Goal: Transaction & Acquisition: Purchase product/service

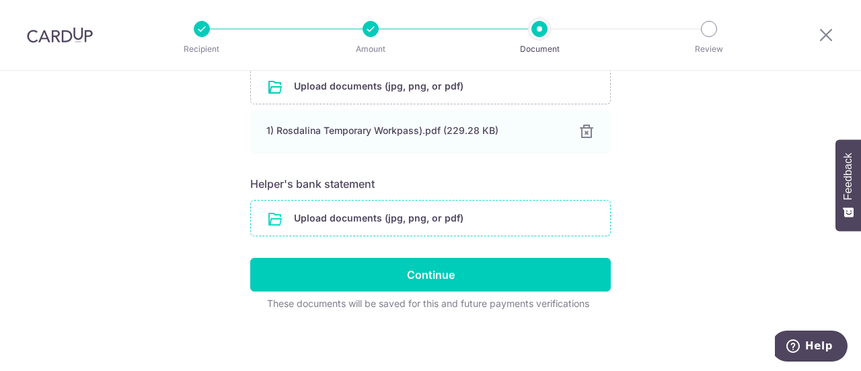
scroll to position [365, 0]
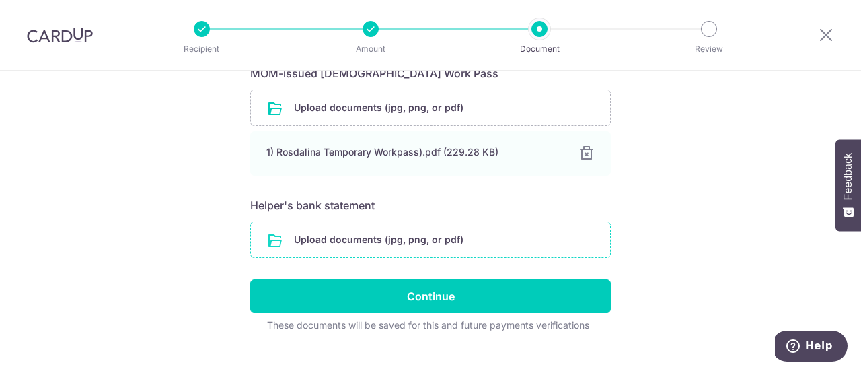
click at [370, 249] on input "file" at bounding box center [430, 239] width 359 height 35
click at [405, 229] on input "file" at bounding box center [430, 239] width 359 height 35
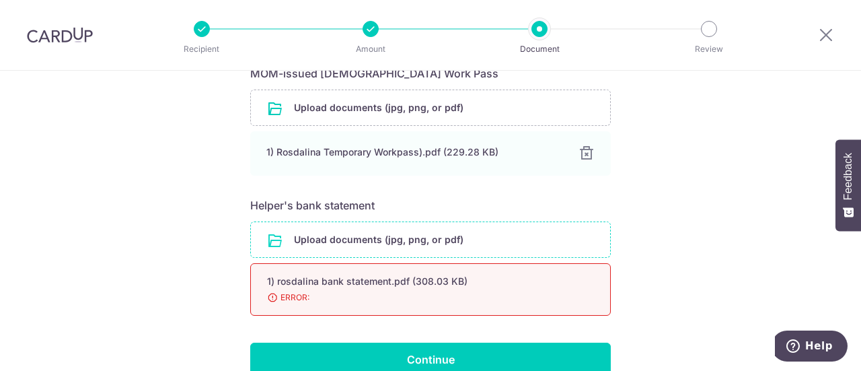
click at [698, 283] on div "Help us verify your payment Your supporting documents will enable us to approve…" at bounding box center [430, 82] width 861 height 752
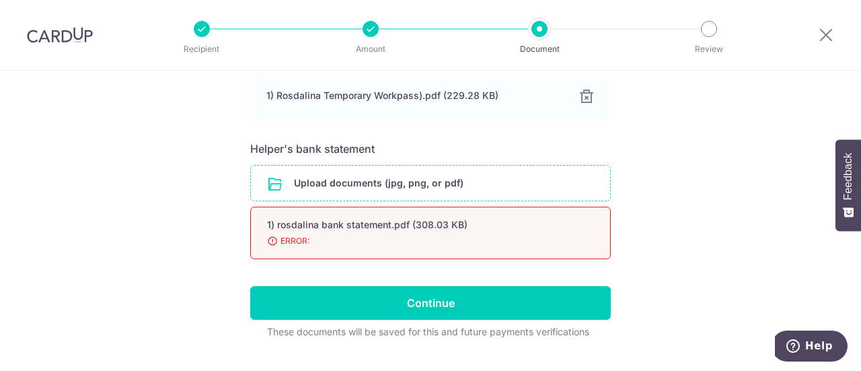
scroll to position [419, 0]
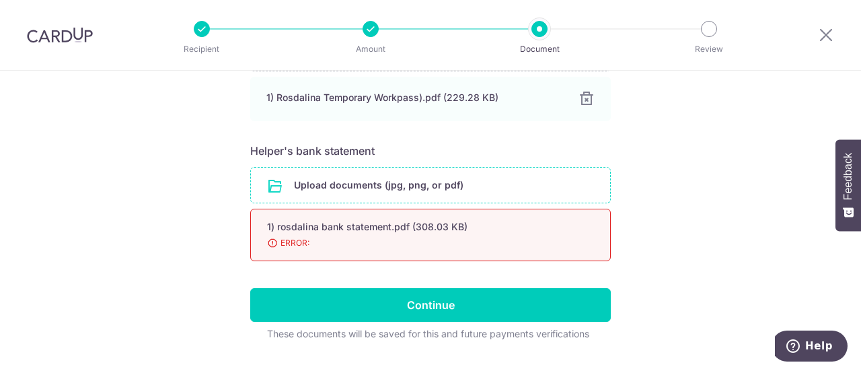
click at [295, 250] on div "1) rosdalina bank statement.pdf (308.03 KB) 98% ERROR:" at bounding box center [430, 235] width 361 height 52
click at [295, 243] on span "ERROR:" at bounding box center [414, 242] width 295 height 13
click at [356, 170] on input "file" at bounding box center [430, 184] width 359 height 35
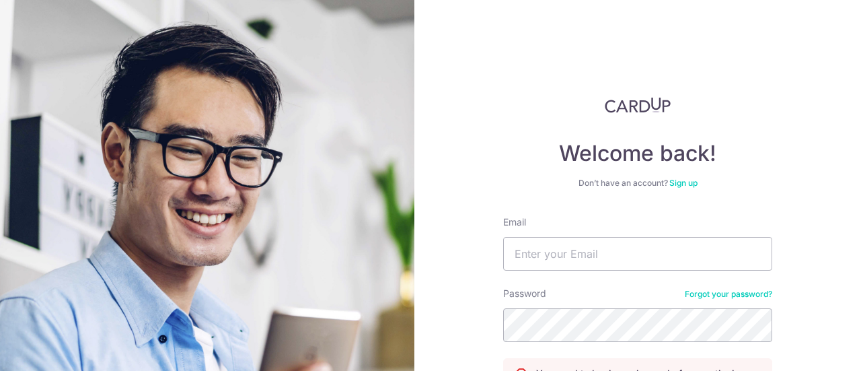
scroll to position [82, 0]
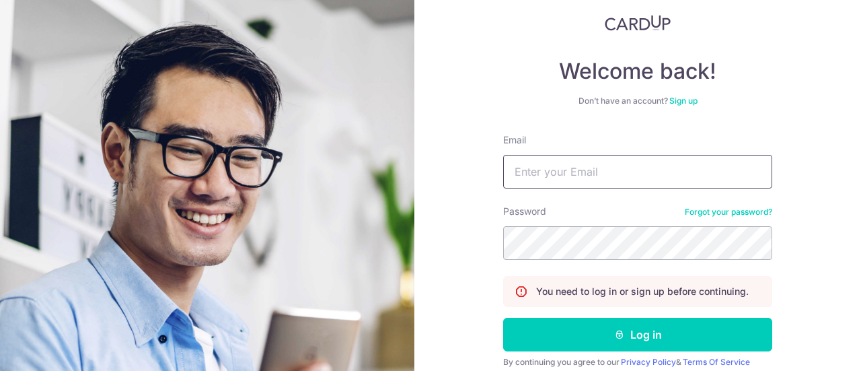
type input "[EMAIL_ADDRESS][DOMAIN_NAME]"
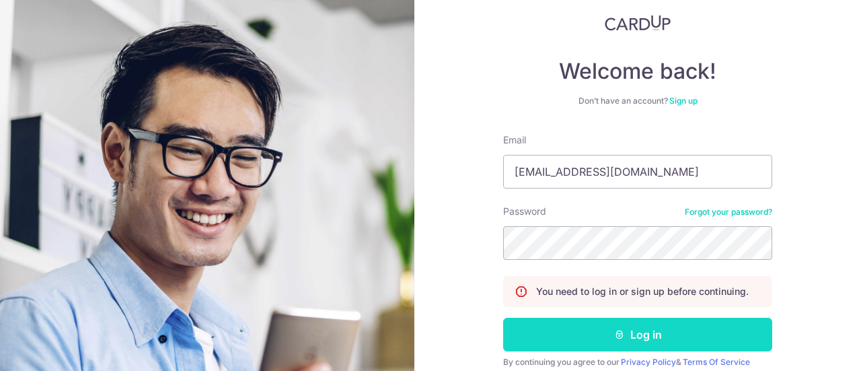
click at [642, 337] on button "Log in" at bounding box center [637, 334] width 269 height 34
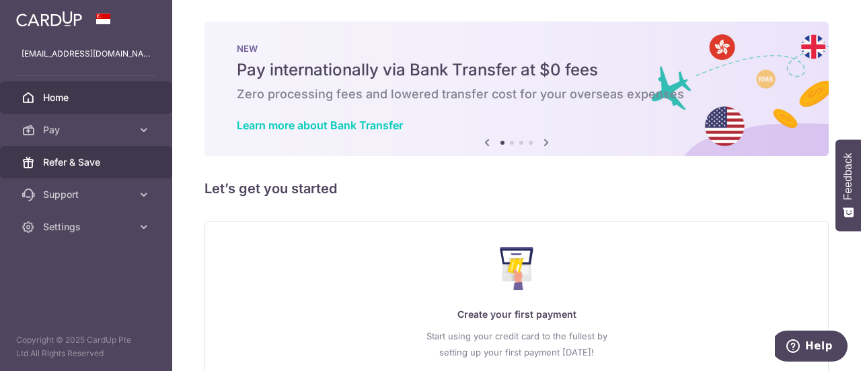
click at [101, 159] on span "Refer & Save" at bounding box center [87, 161] width 89 height 13
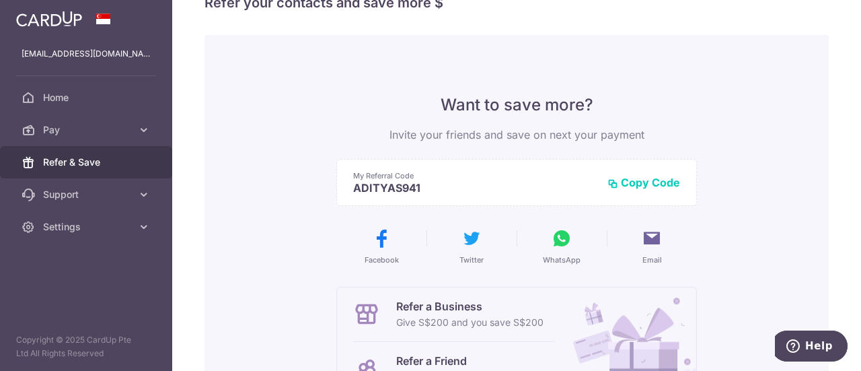
scroll to position [32, 0]
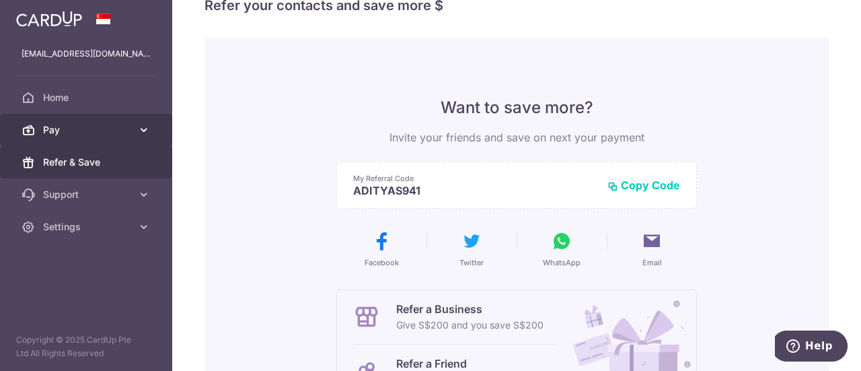
click at [128, 137] on link "Pay" at bounding box center [86, 130] width 172 height 32
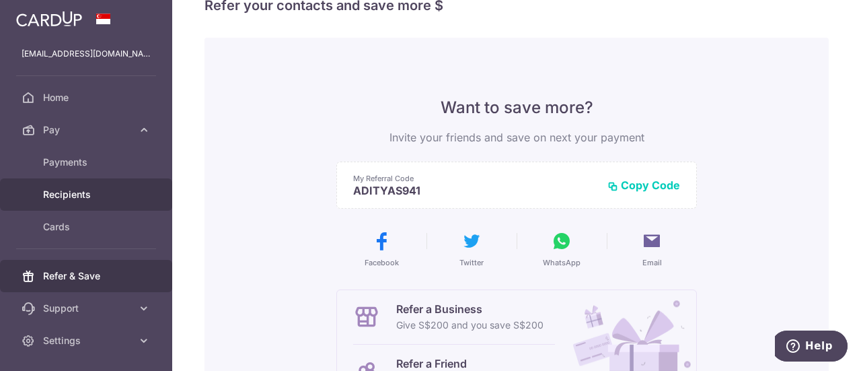
click at [85, 200] on link "Recipients" at bounding box center [86, 194] width 172 height 32
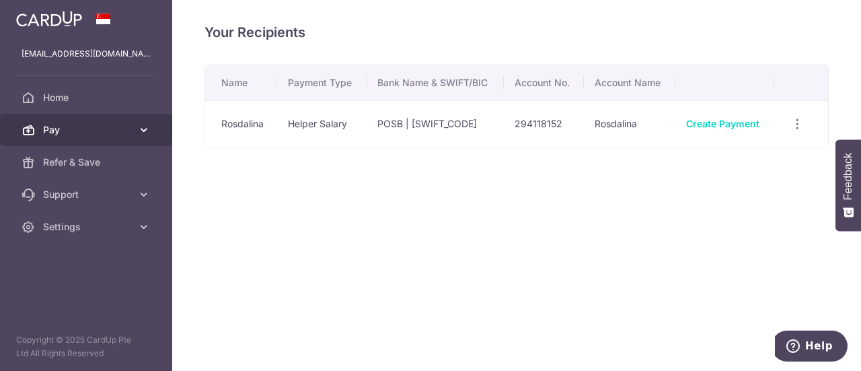
click at [139, 132] on icon at bounding box center [143, 129] width 13 height 13
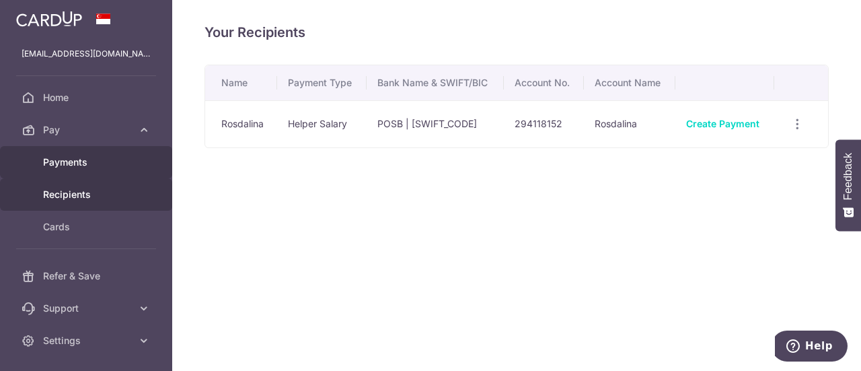
click at [110, 160] on span "Payments" at bounding box center [87, 161] width 89 height 13
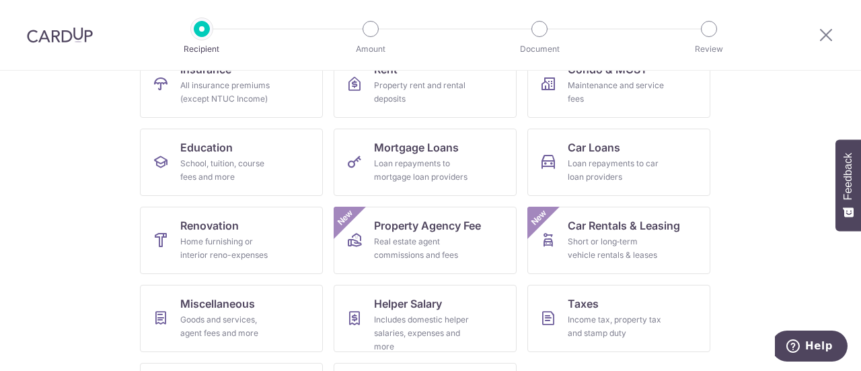
scroll to position [154, 0]
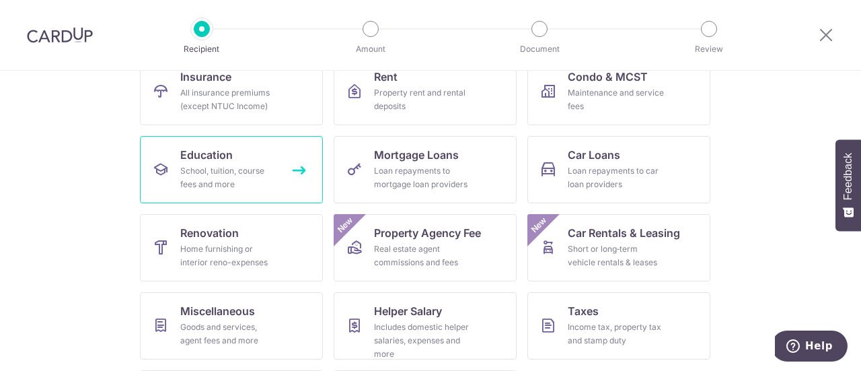
click at [242, 183] on div "School, tuition, course fees and more" at bounding box center [228, 177] width 97 height 27
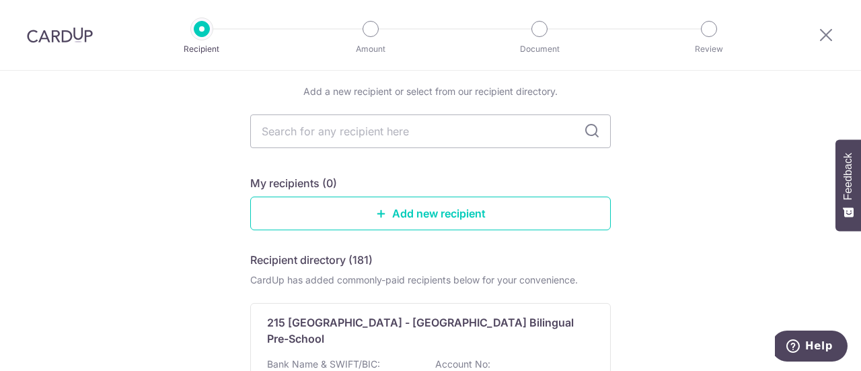
scroll to position [63, 0]
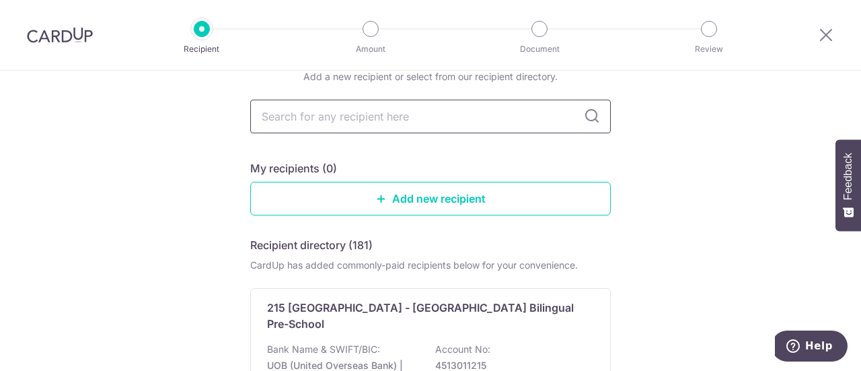
click at [430, 117] on input "text" at bounding box center [430, 117] width 361 height 34
type input "UWCSEA"
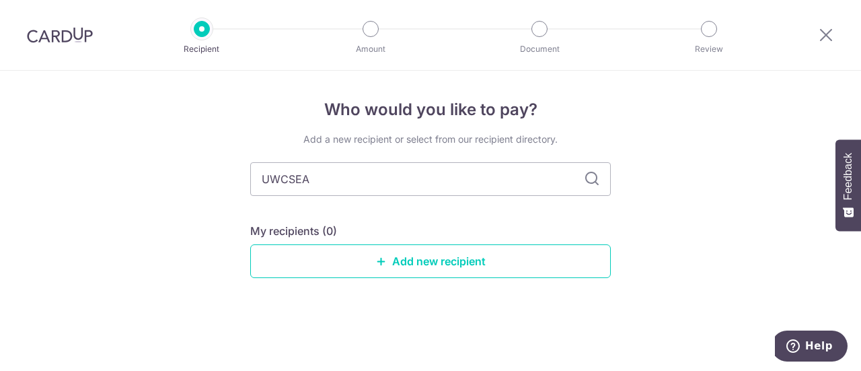
click at [587, 180] on icon at bounding box center [592, 179] width 16 height 16
click at [591, 182] on icon at bounding box center [592, 179] width 16 height 16
click at [588, 179] on icon at bounding box center [592, 179] width 16 height 16
click at [451, 167] on input "UWCSEA" at bounding box center [430, 179] width 361 height 34
type input "UWC"
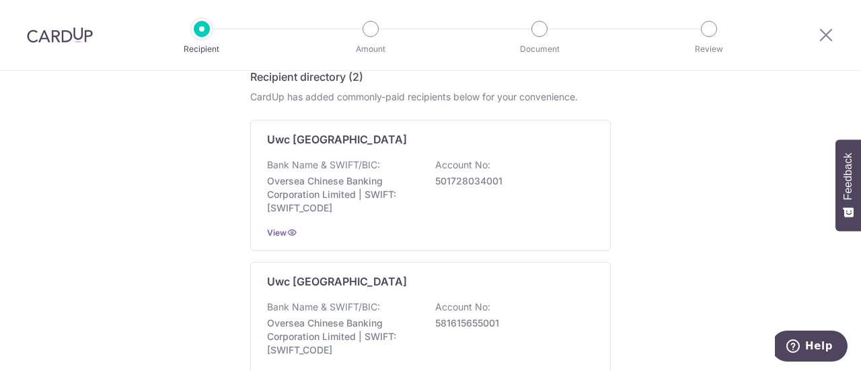
scroll to position [266, 0]
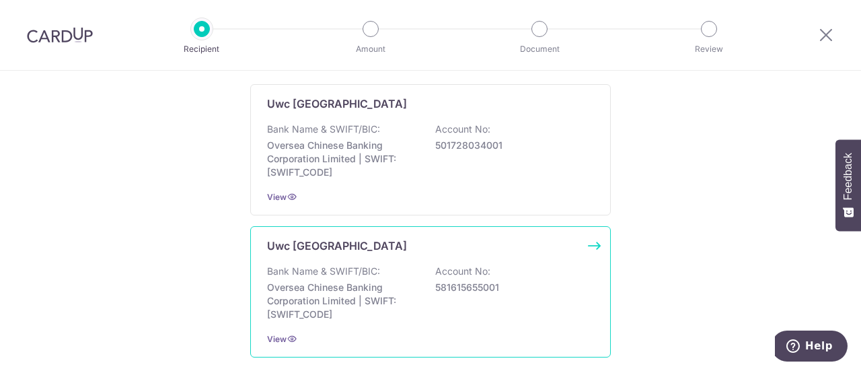
click at [432, 253] on div "Uwc South East Asia East Campus Bank Name & SWIFT/BIC: Oversea Chinese Banking …" at bounding box center [430, 291] width 361 height 131
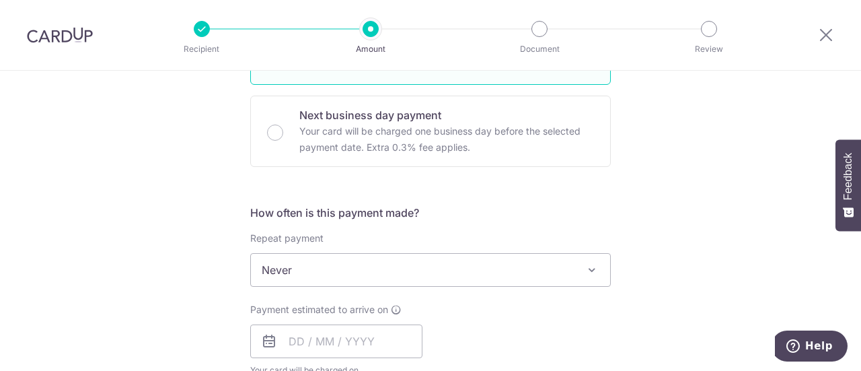
scroll to position [467, 0]
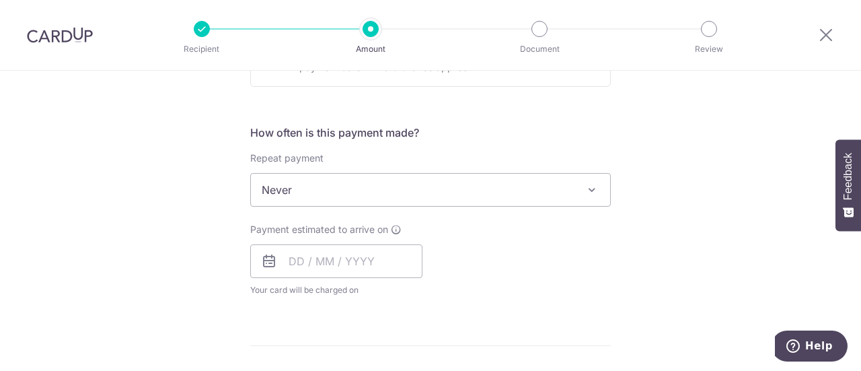
click at [464, 189] on span "Never" at bounding box center [430, 190] width 359 height 32
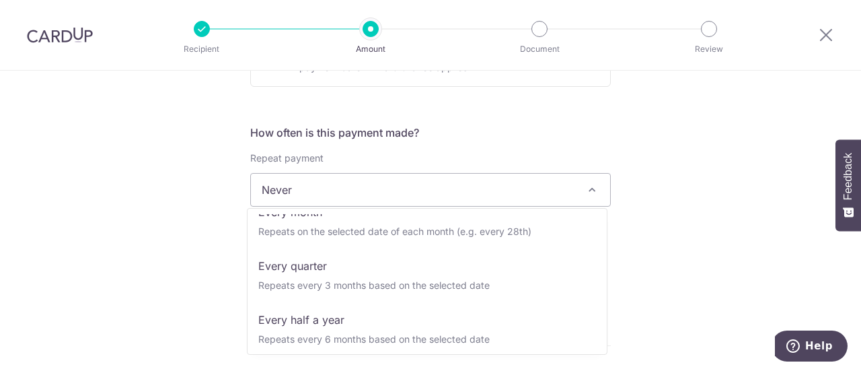
scroll to position [135, 0]
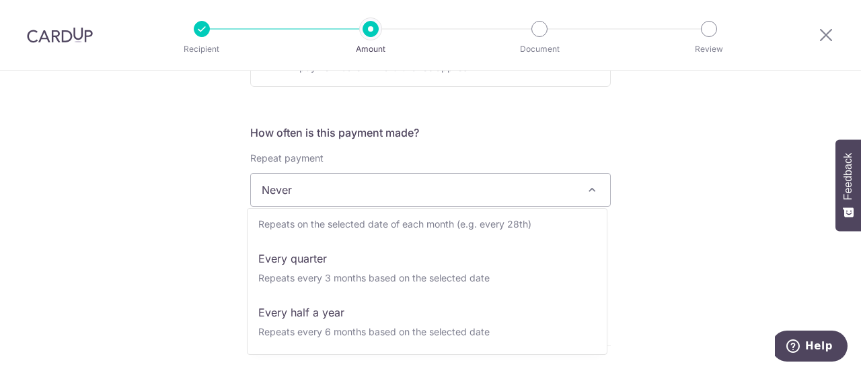
select select "4"
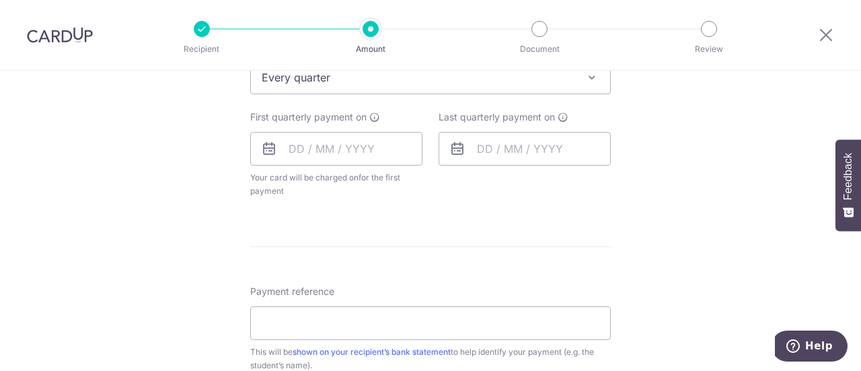
scroll to position [582, 0]
click at [338, 147] on input "text" at bounding box center [336, 146] width 172 height 34
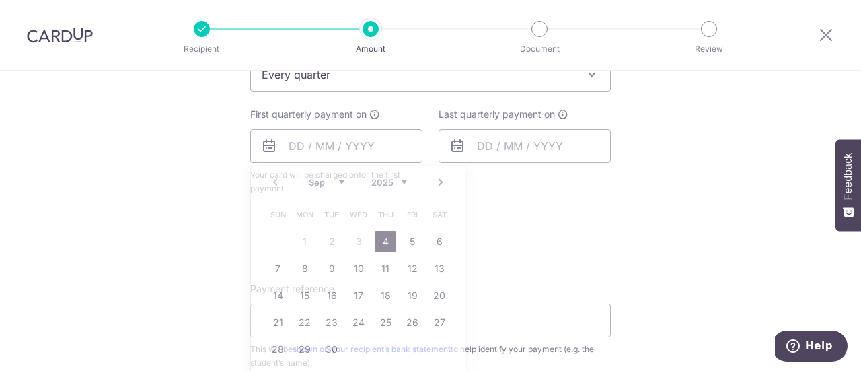
click at [751, 153] on div "Tell us more about your payment Enter payment amount SGD Select Card Select opt…" at bounding box center [430, 104] width 861 height 1230
click at [374, 146] on input "text" at bounding box center [336, 146] width 172 height 34
click at [437, 181] on link "Next" at bounding box center [440, 182] width 16 height 16
click at [338, 179] on select "Sep Oct Nov Dec" at bounding box center [327, 182] width 36 height 11
click at [295, 267] on link "8" at bounding box center [305, 269] width 22 height 22
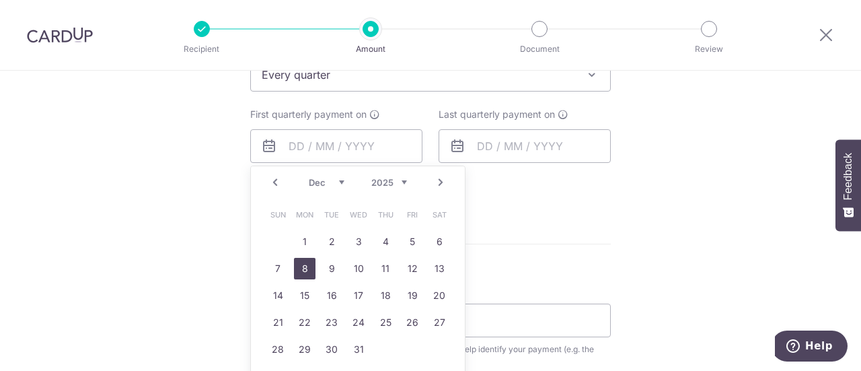
type input "[DATE]"
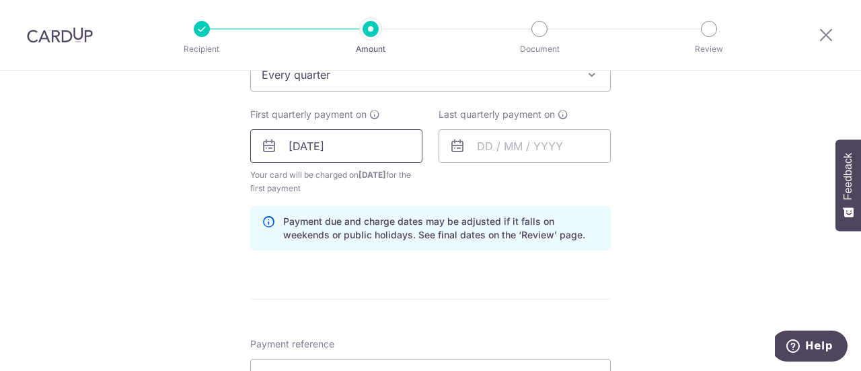
click at [402, 153] on input "08/12/2025" at bounding box center [336, 146] width 172 height 34
click at [484, 151] on input "text" at bounding box center [525, 146] width 172 height 34
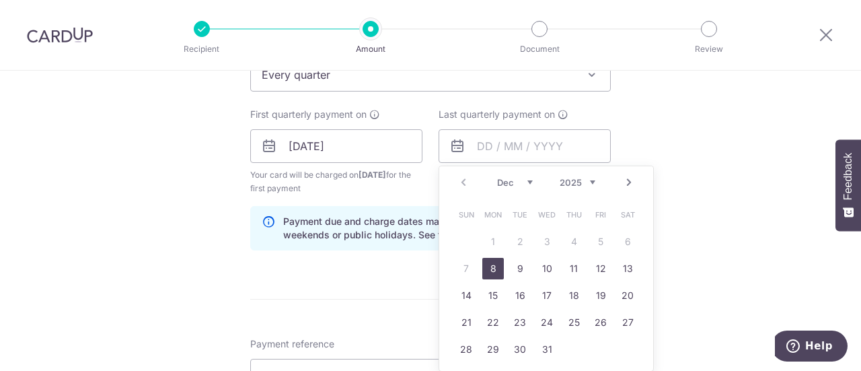
click at [523, 181] on select "Dec" at bounding box center [515, 182] width 36 height 11
click at [527, 180] on select "Dec" at bounding box center [515, 182] width 36 height 11
click at [624, 185] on link "Next" at bounding box center [629, 182] width 16 height 16
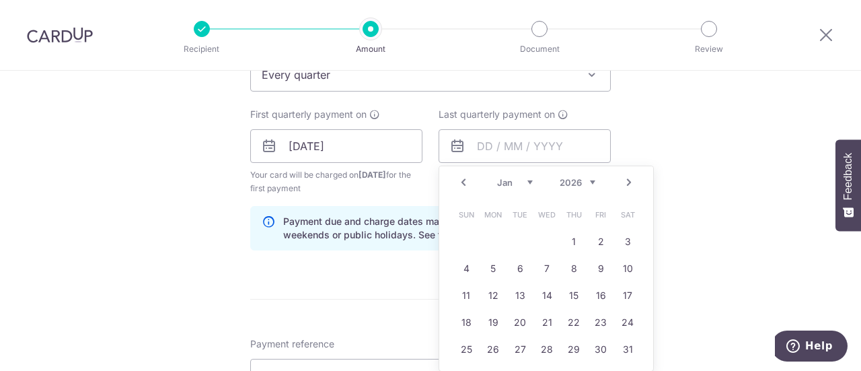
click at [624, 185] on link "Next" at bounding box center [629, 182] width 16 height 16
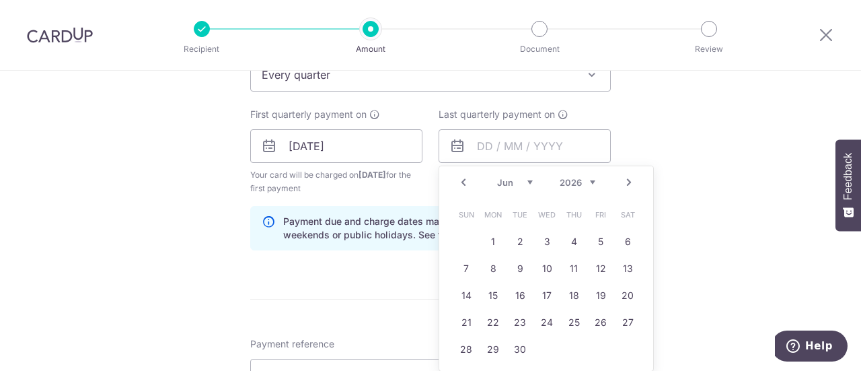
click at [624, 185] on link "Next" at bounding box center [629, 182] width 16 height 16
click at [495, 325] on link "17" at bounding box center [493, 322] width 22 height 22
type input "17/08/2026"
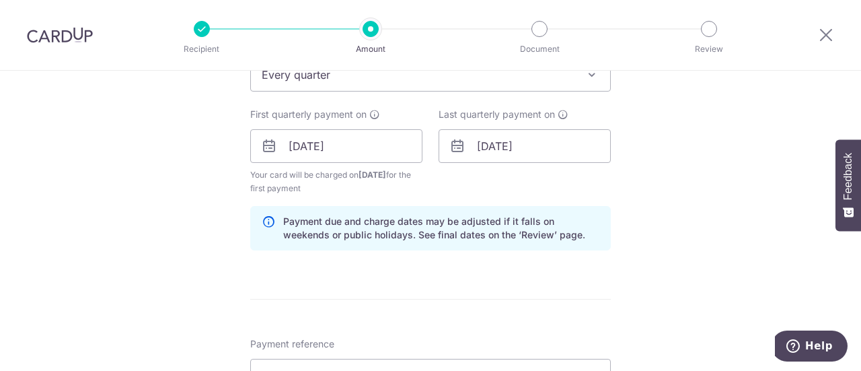
click at [677, 176] on div "Tell us more about your payment Enter payment amount SGD Select Card Select opt…" at bounding box center [430, 131] width 861 height 1285
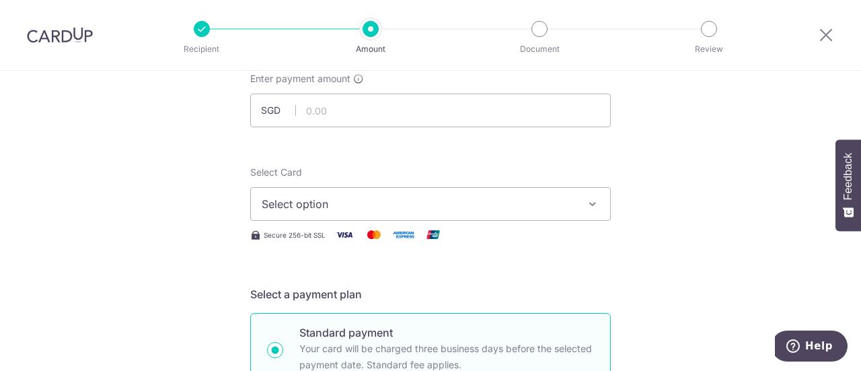
scroll to position [83, 0]
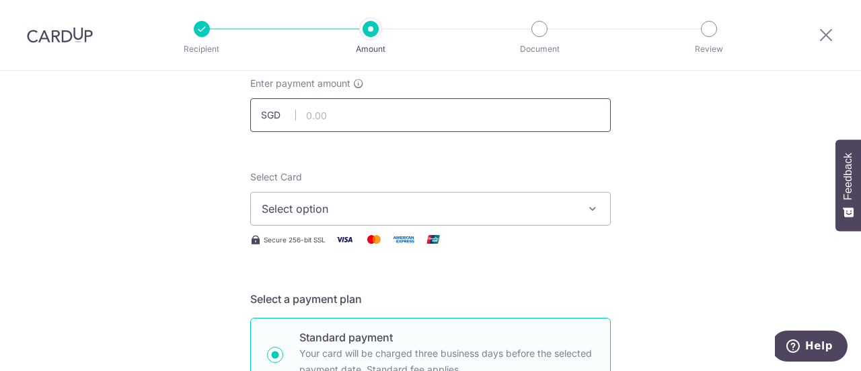
click at [397, 115] on input "text" at bounding box center [430, 115] width 361 height 34
click at [595, 210] on icon "button" at bounding box center [592, 208] width 13 height 13
type input "17,741.00"
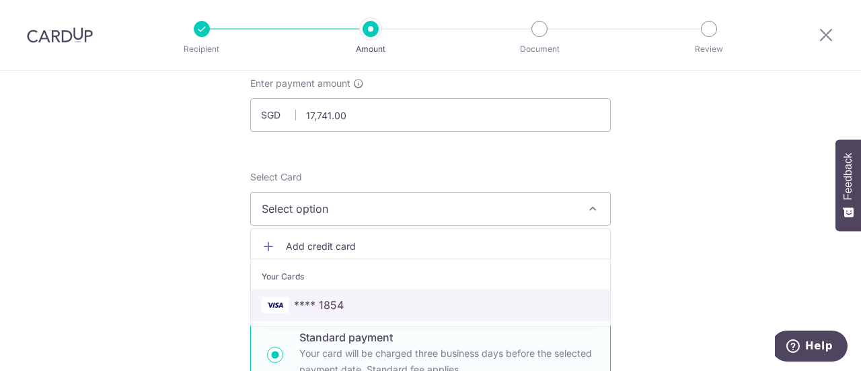
click at [550, 313] on link "**** 1854" at bounding box center [430, 305] width 359 height 32
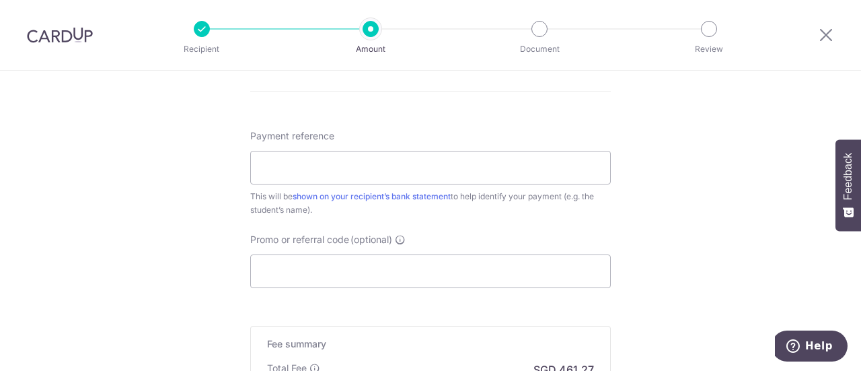
scroll to position [798, 0]
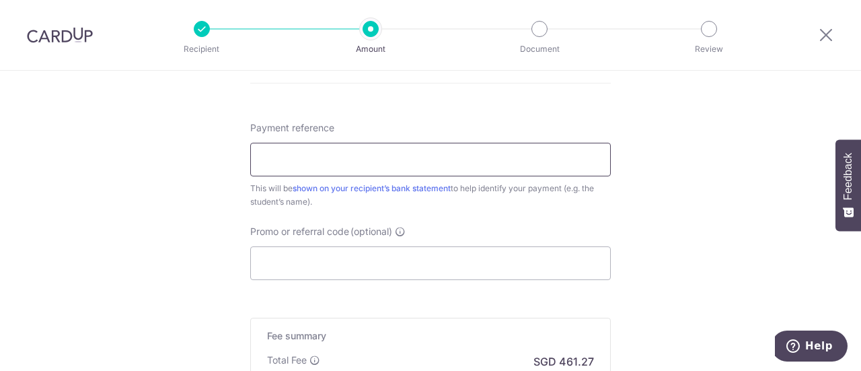
click at [572, 166] on input "Payment reference" at bounding box center [430, 160] width 361 height 34
type input "Sameeksha Singh"
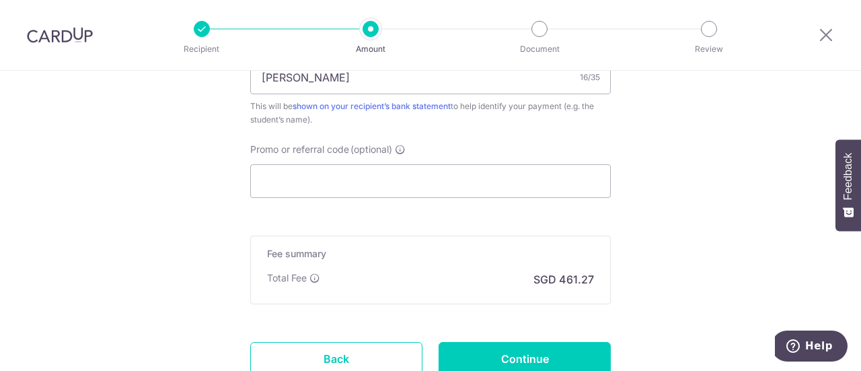
scroll to position [893, 0]
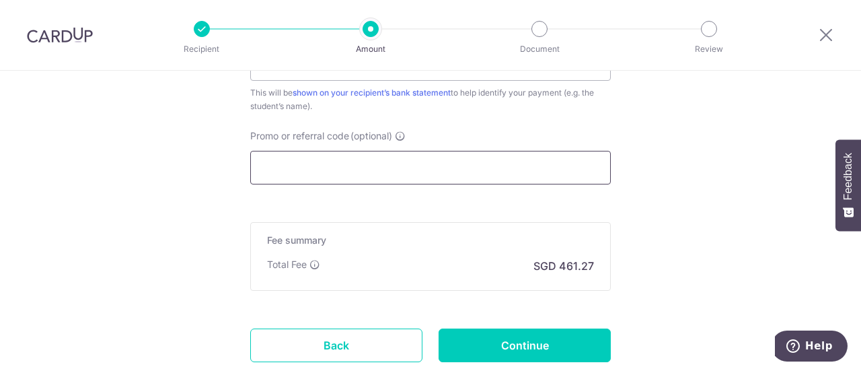
click at [499, 163] on input "Promo or referral code (optional)" at bounding box center [430, 168] width 361 height 34
type input "H"
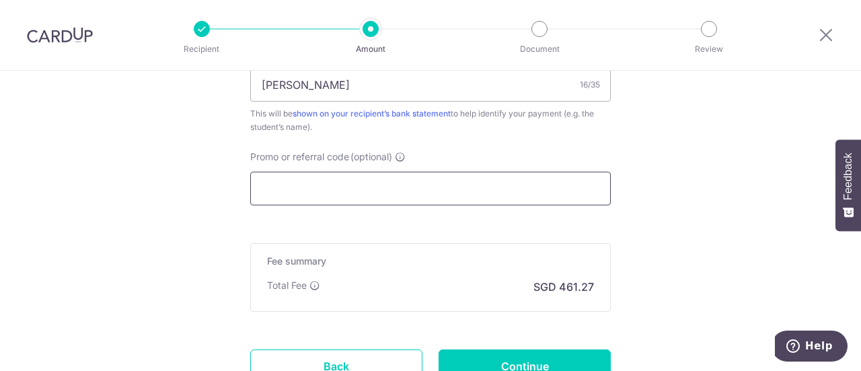
scroll to position [872, 0]
click at [400, 189] on input "Promo or referral code (optional)" at bounding box center [430, 189] width 361 height 34
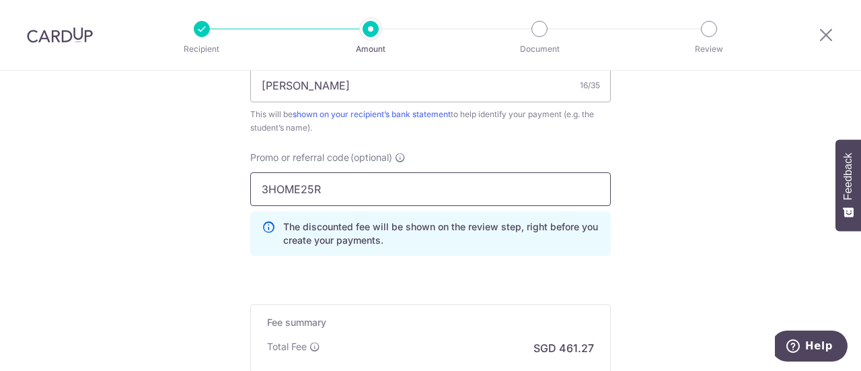
scroll to position [964, 0]
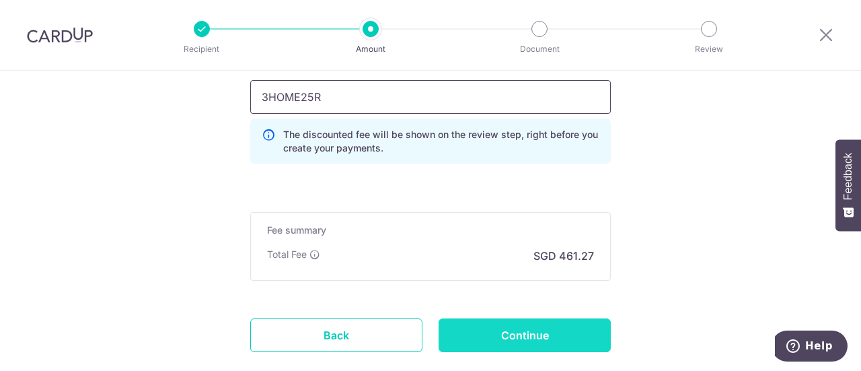
type input "3HOME25R"
click at [530, 338] on input "Continue" at bounding box center [525, 335] width 172 height 34
type input "Create Schedule"
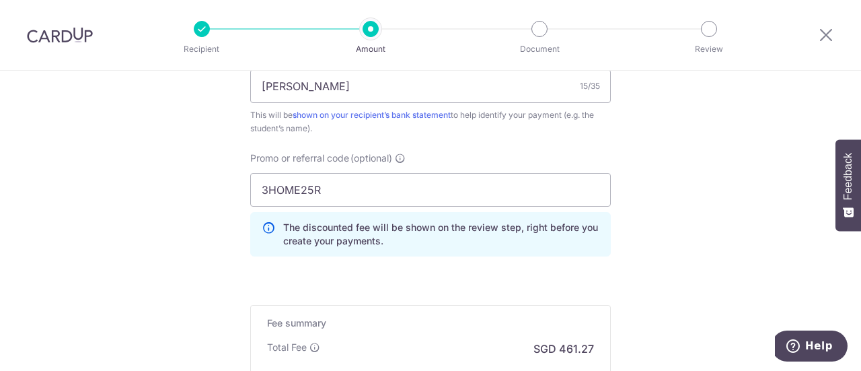
scroll to position [803, 0]
click at [443, 192] on input "3HOME25R" at bounding box center [430, 189] width 361 height 34
type input "3"
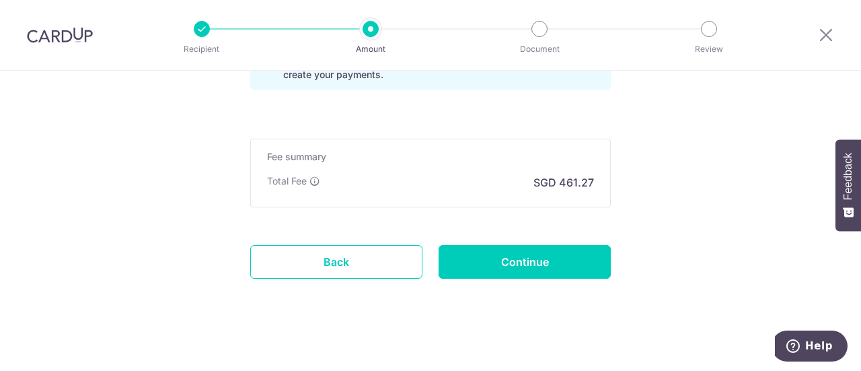
scroll to position [973, 0]
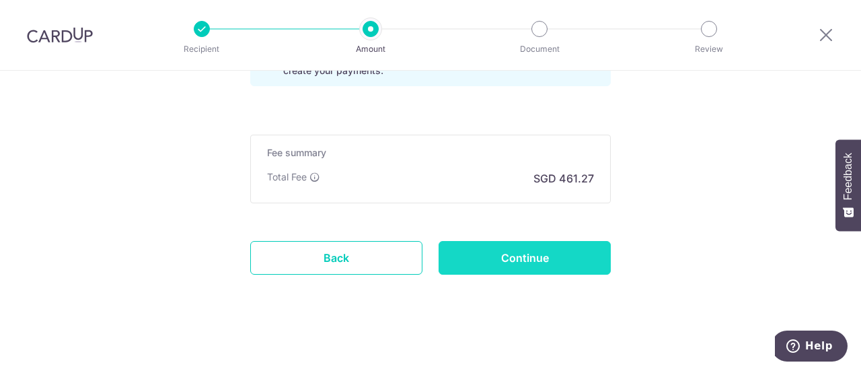
type input "REC185"
click at [539, 254] on input "Continue" at bounding box center [525, 258] width 172 height 34
type input "Update Schedule"
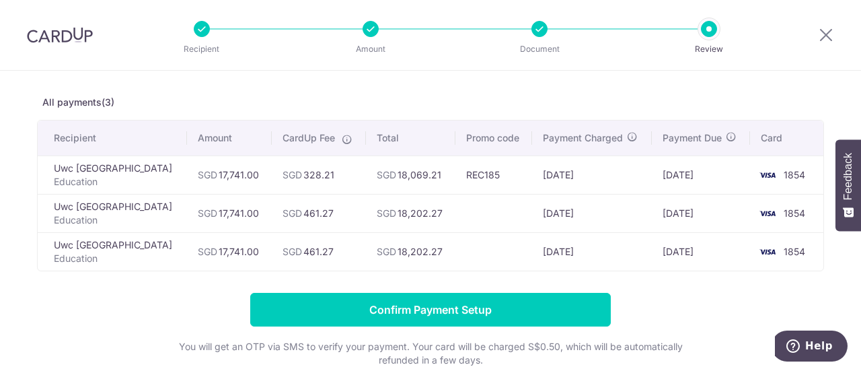
scroll to position [50, 0]
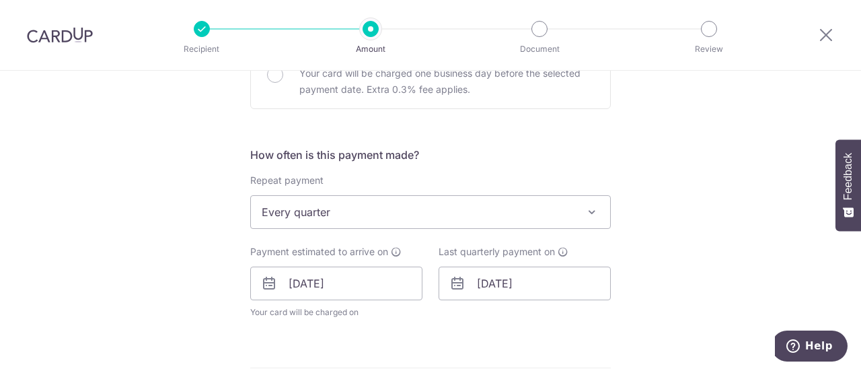
scroll to position [441, 0]
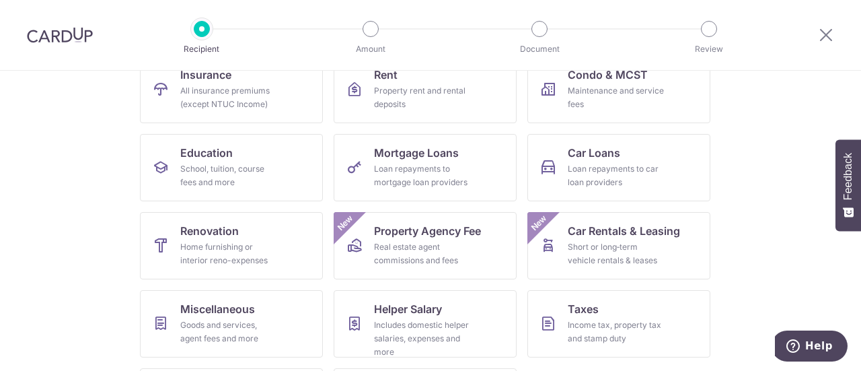
scroll to position [204, 0]
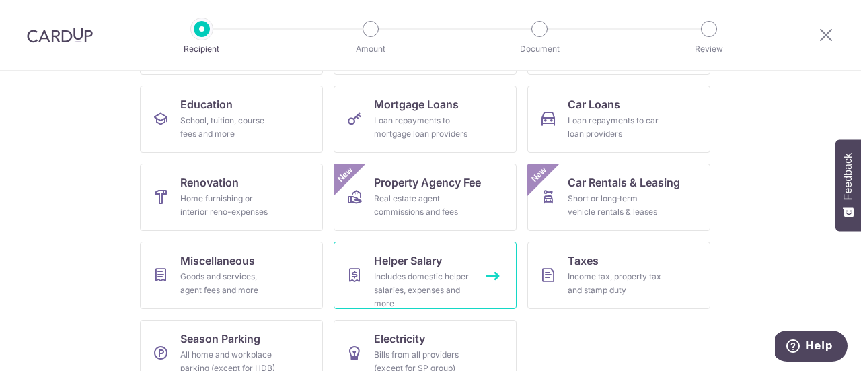
click at [463, 281] on div "Includes domestic helper salaries, expenses and more" at bounding box center [422, 290] width 97 height 40
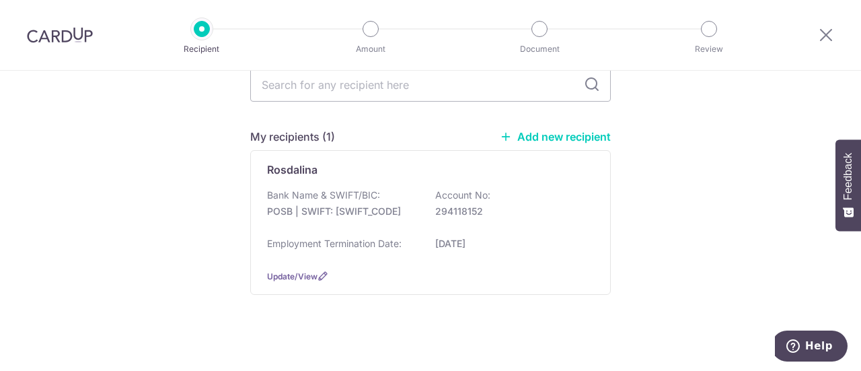
scroll to position [137, 0]
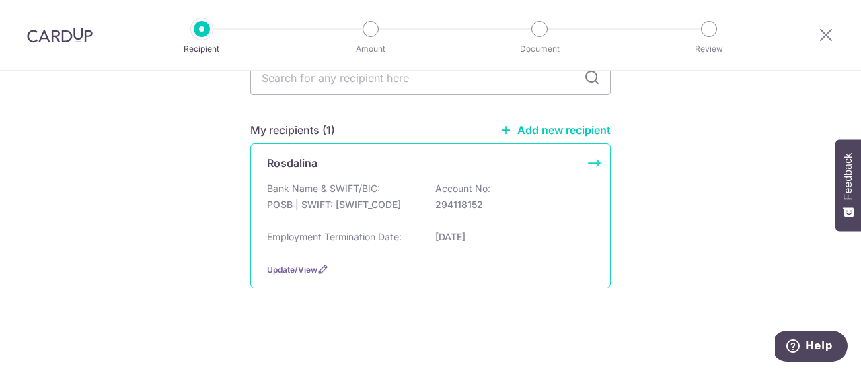
click at [391, 178] on div "Rosdalina Bank Name & SWIFT/BIC: POSB | SWIFT: DBSSSGSGXXX Account No: 29411815…" at bounding box center [430, 215] width 361 height 145
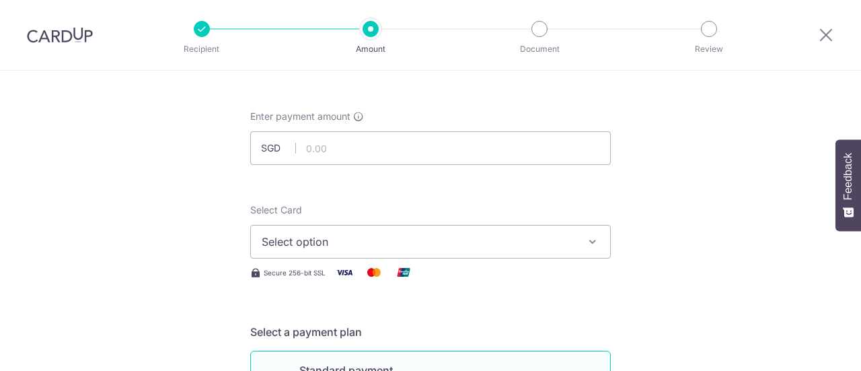
scroll to position [77, 0]
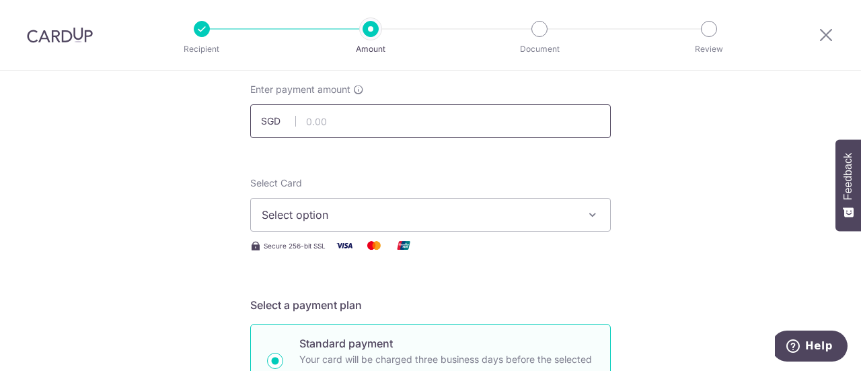
click at [396, 122] on input "text" at bounding box center [430, 121] width 361 height 34
type input "750.00"
click at [546, 193] on div "Select Card Select option Add credit card Your Cards **** 1854" at bounding box center [430, 203] width 361 height 55
click at [541, 200] on button "Select option" at bounding box center [430, 215] width 361 height 34
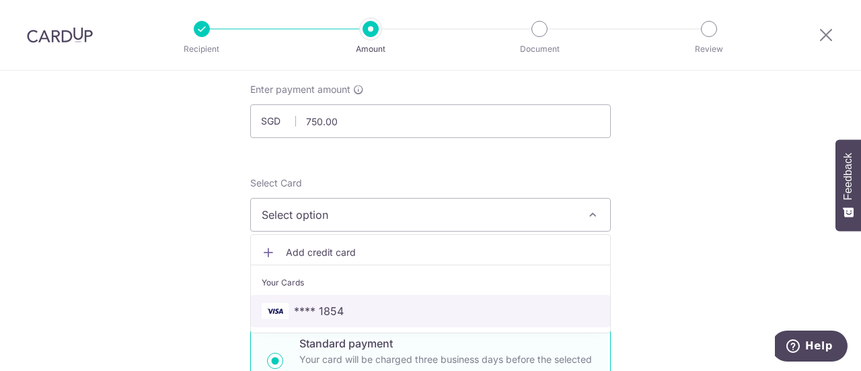
click at [403, 315] on span "**** 1854" at bounding box center [431, 311] width 338 height 16
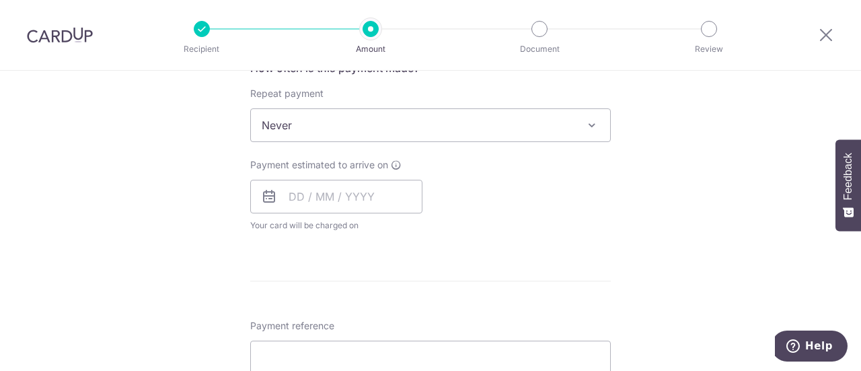
scroll to position [533, 0]
click at [568, 114] on span "Never" at bounding box center [430, 124] width 359 height 32
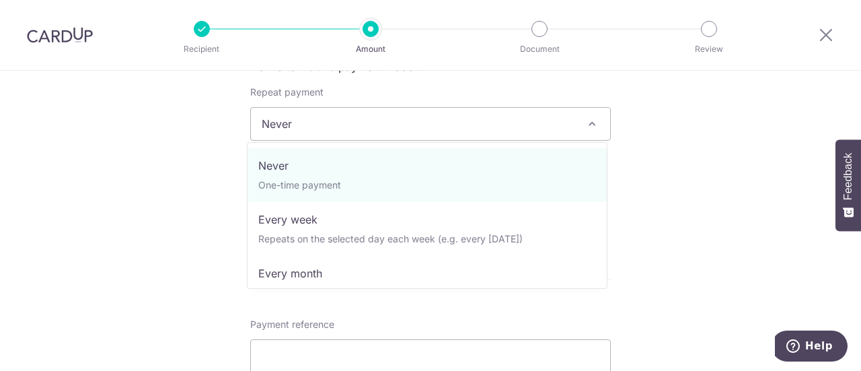
click at [513, 282] on span "Never One-time payment Every week Repeats on the selected day each week (e.g. e…" at bounding box center [427, 215] width 361 height 147
select select "3"
type input "07/09/2027"
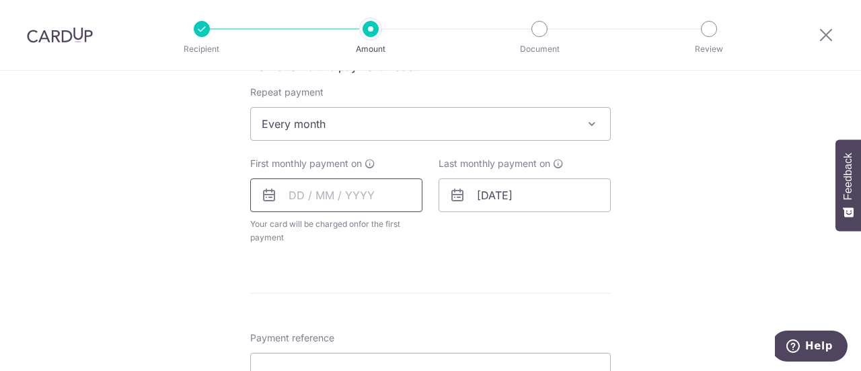
click at [357, 198] on input "text" at bounding box center [336, 195] width 172 height 34
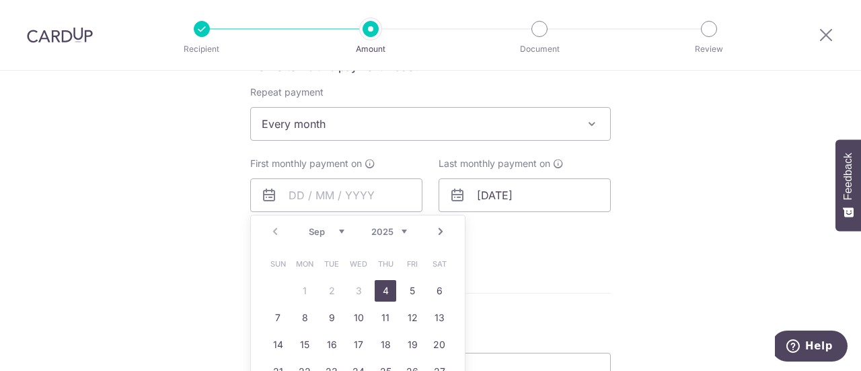
click at [381, 342] on link "18" at bounding box center [386, 345] width 22 height 22
type input "[DATE]"
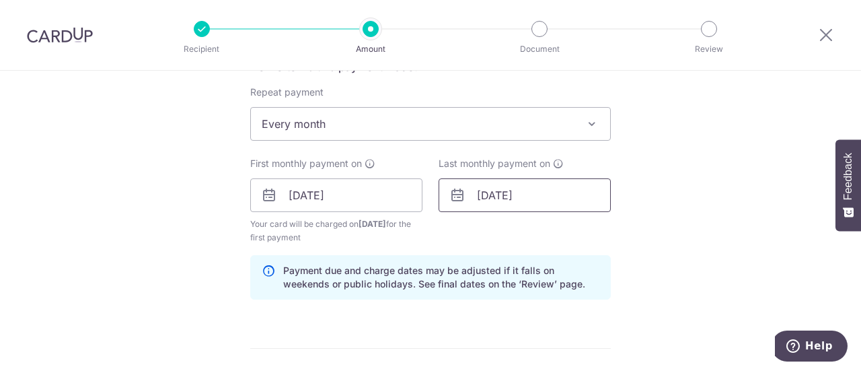
click at [563, 198] on input "07/09/2027" at bounding box center [525, 195] width 172 height 34
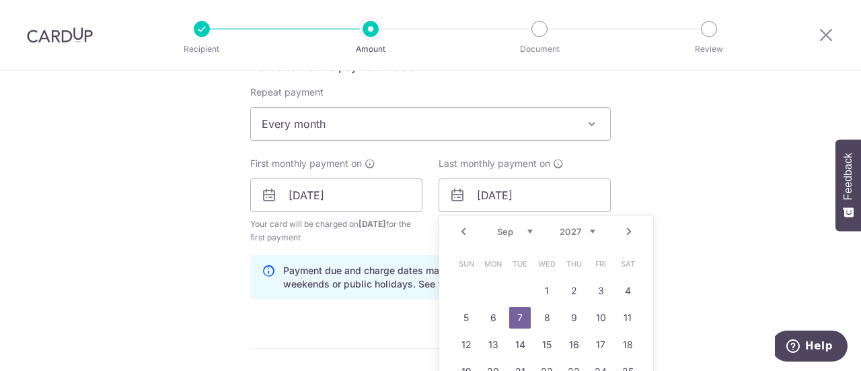
click at [455, 233] on link "Prev" at bounding box center [463, 231] width 16 height 16
click at [543, 341] on link "18" at bounding box center [547, 345] width 22 height 22
type input "[DATE]"
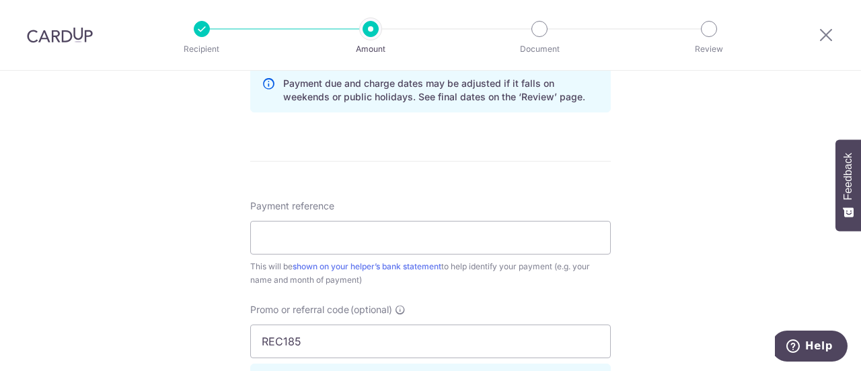
scroll to position [720, 0]
click at [543, 231] on input "Payment reference" at bounding box center [430, 238] width 361 height 34
type input "SALARY"
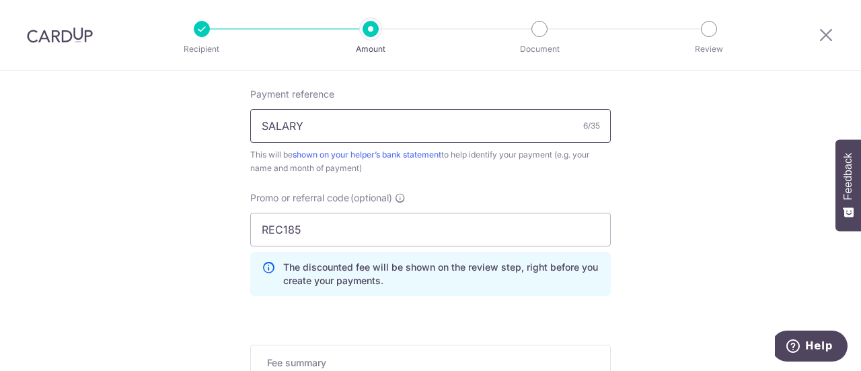
scroll to position [837, 0]
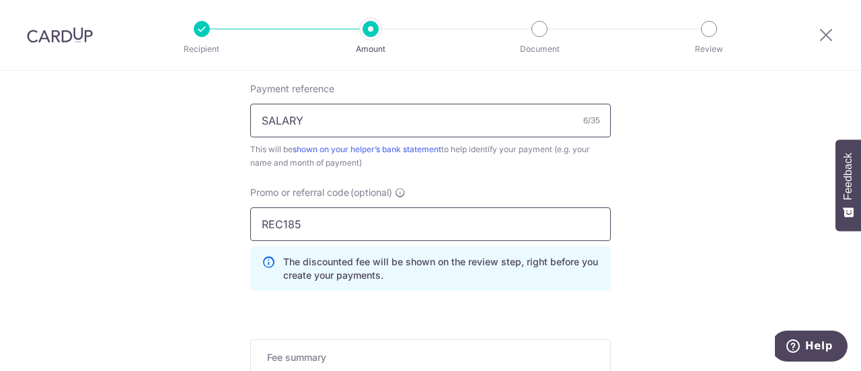
click at [490, 227] on input "REC185" at bounding box center [430, 224] width 361 height 34
type input "R"
type input "H"
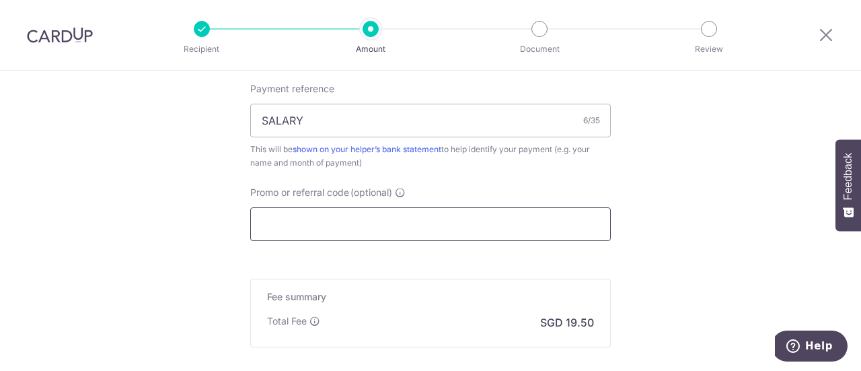
type input "2"
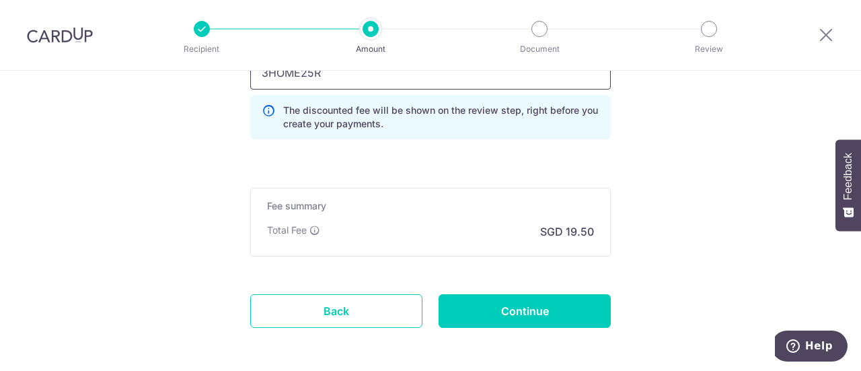
scroll to position [1006, 0]
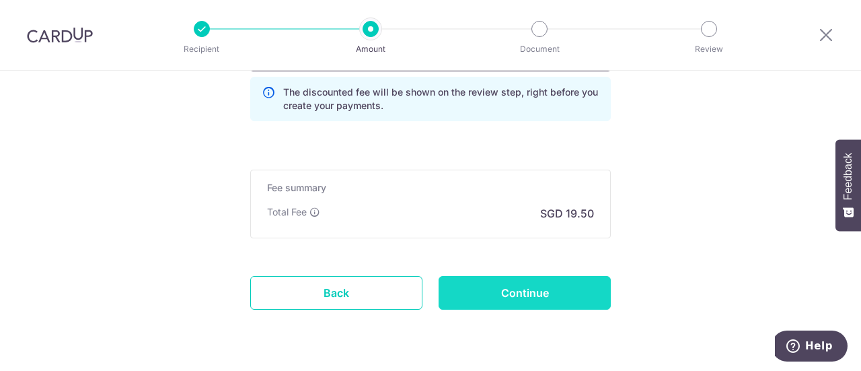
type input "3HOME25R"
click at [564, 291] on input "Continue" at bounding box center [525, 293] width 172 height 34
type input "Create Schedule"
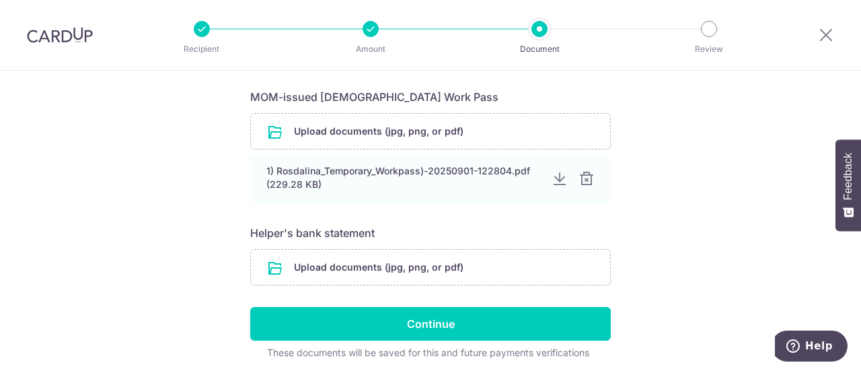
scroll to position [578, 0]
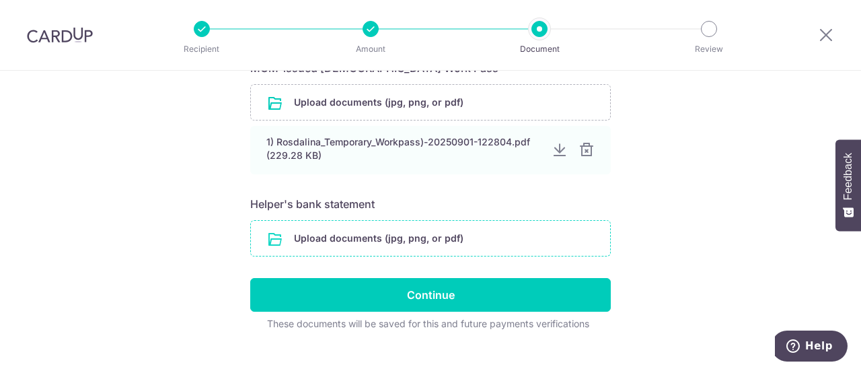
click at [440, 241] on input "file" at bounding box center [430, 238] width 359 height 35
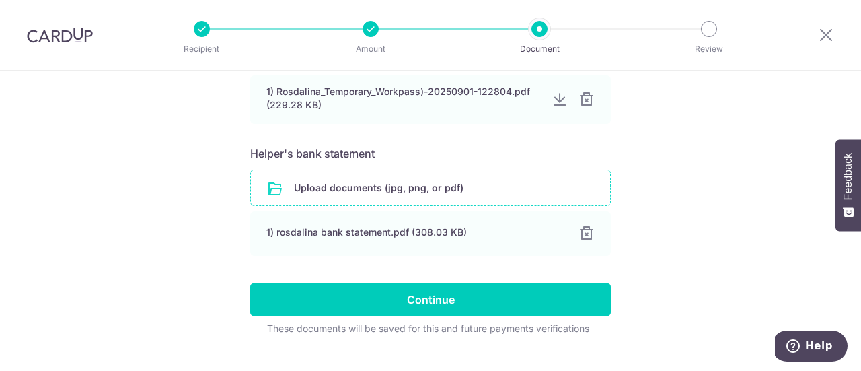
scroll to position [653, 0]
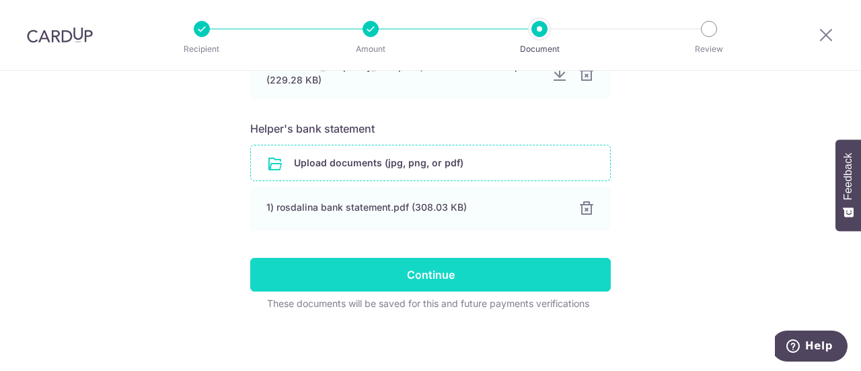
click at [552, 268] on input "Continue" at bounding box center [430, 275] width 361 height 34
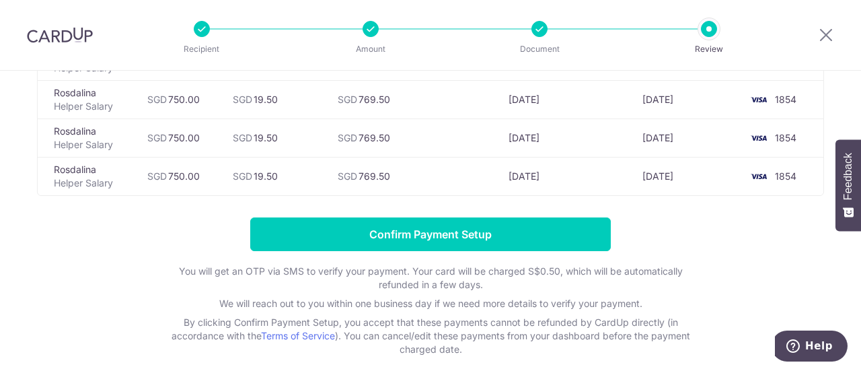
scroll to position [914, 0]
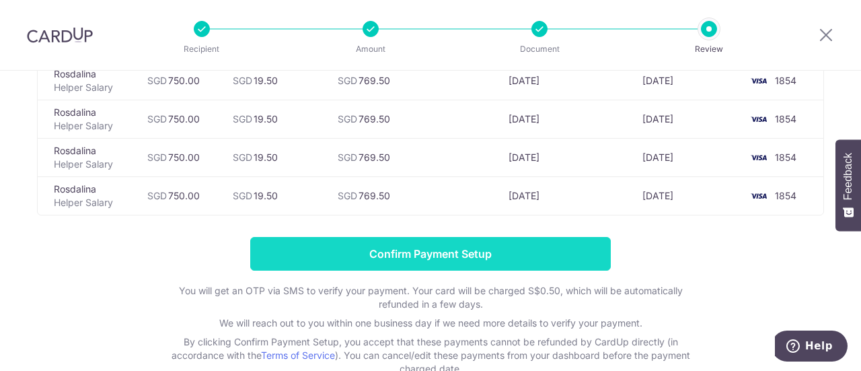
click at [417, 253] on input "Confirm Payment Setup" at bounding box center [430, 254] width 361 height 34
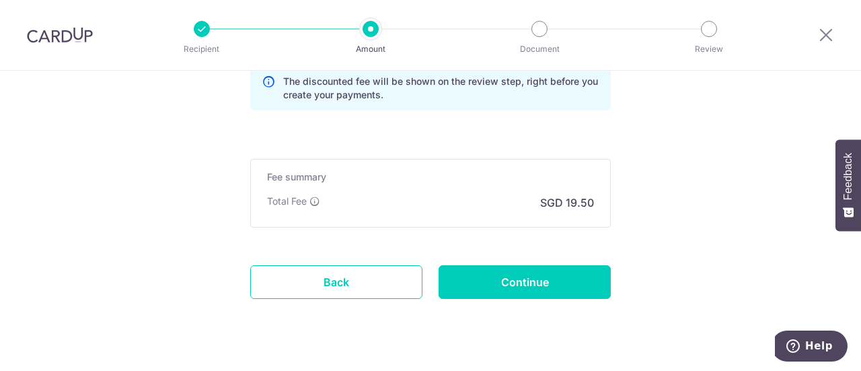
scroll to position [1028, 0]
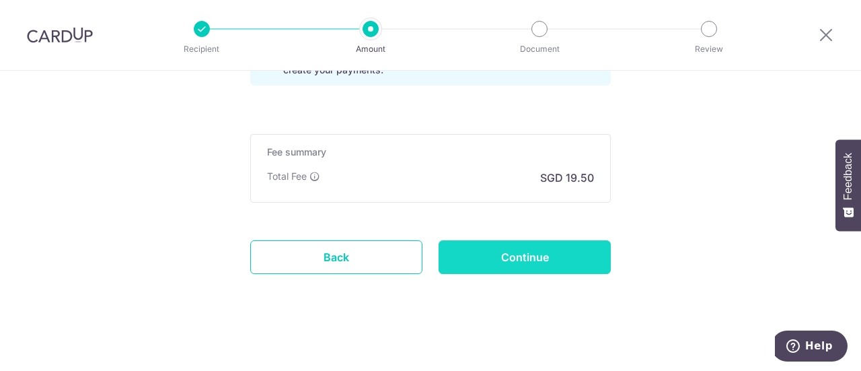
click at [582, 249] on input "Continue" at bounding box center [525, 257] width 172 height 34
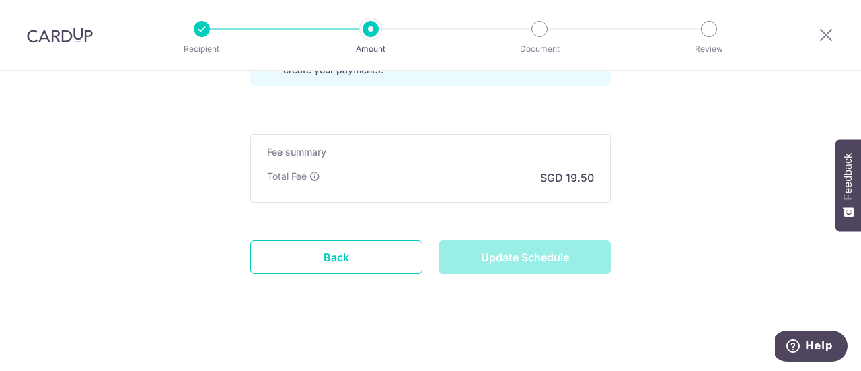
type input "Update Schedule"
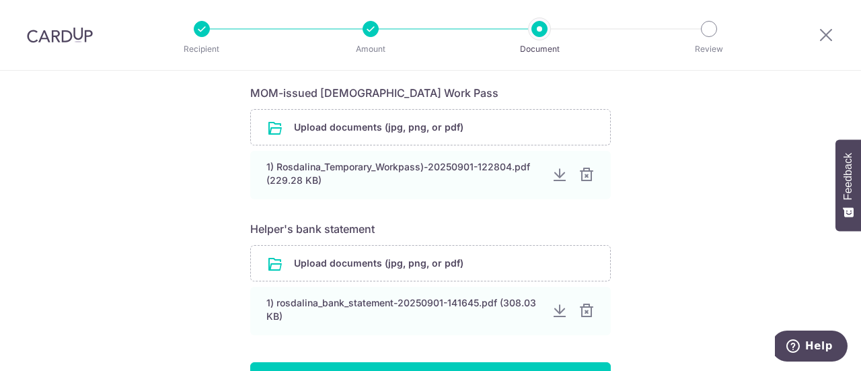
scroll to position [711, 0]
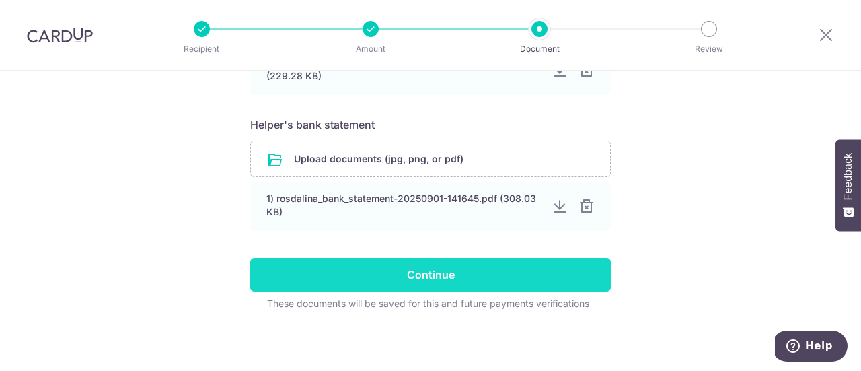
click at [581, 266] on input "Continue" at bounding box center [430, 275] width 361 height 34
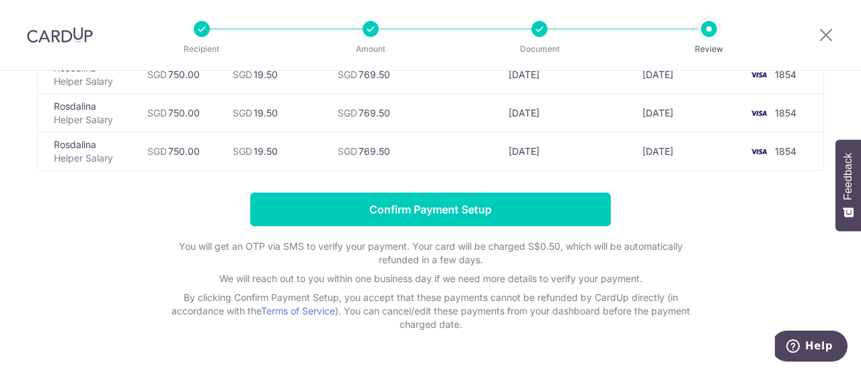
scroll to position [942, 0]
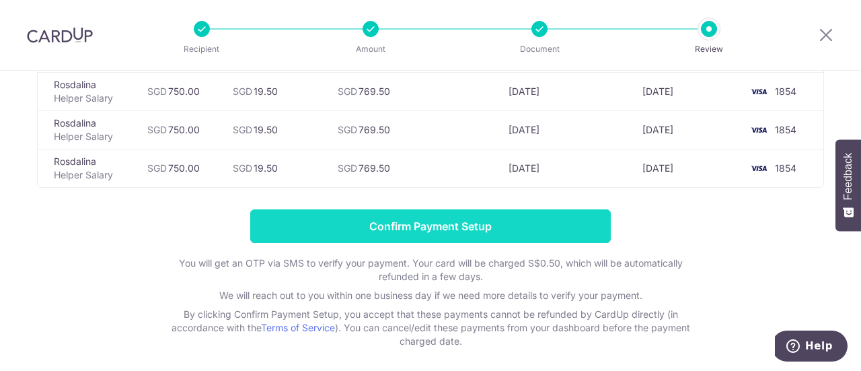
click at [502, 223] on input "Confirm Payment Setup" at bounding box center [430, 226] width 361 height 34
